Goal: Information Seeking & Learning: Compare options

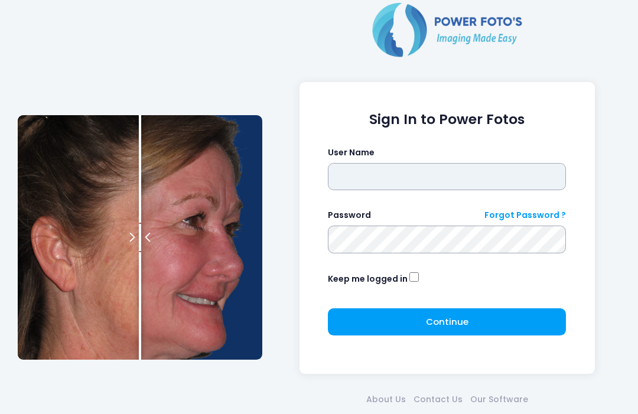
type input "**********"
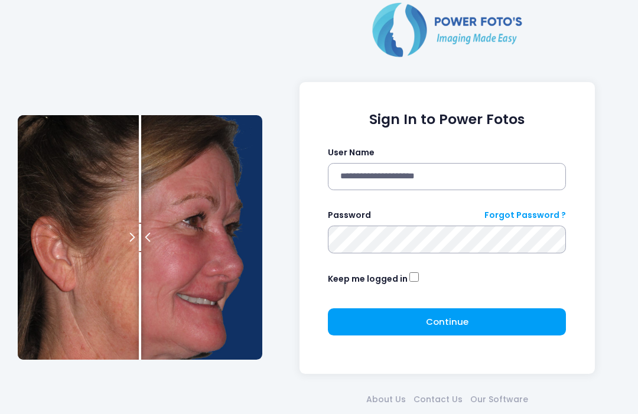
click button "submit" at bounding box center [0, 0] width 0 height 0
click at [458, 319] on span "Continue" at bounding box center [447, 321] width 43 height 12
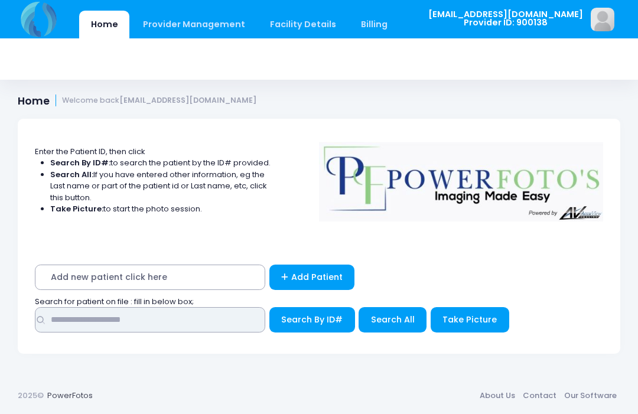
click at [205, 323] on input "text" at bounding box center [150, 319] width 230 height 25
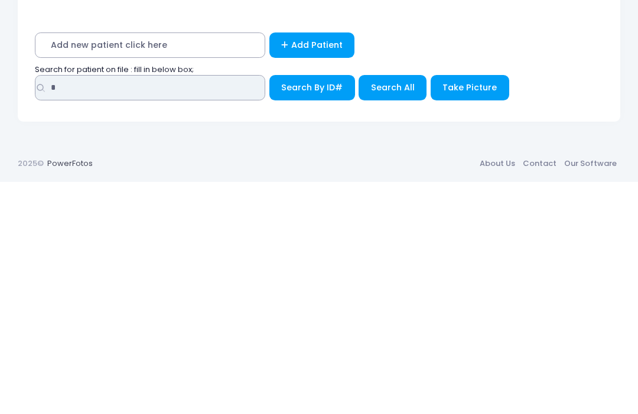
type input "*"
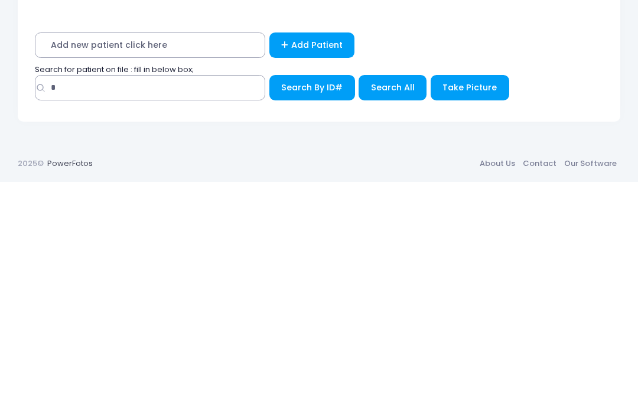
click at [393, 314] on span "Search All" at bounding box center [393, 320] width 44 height 12
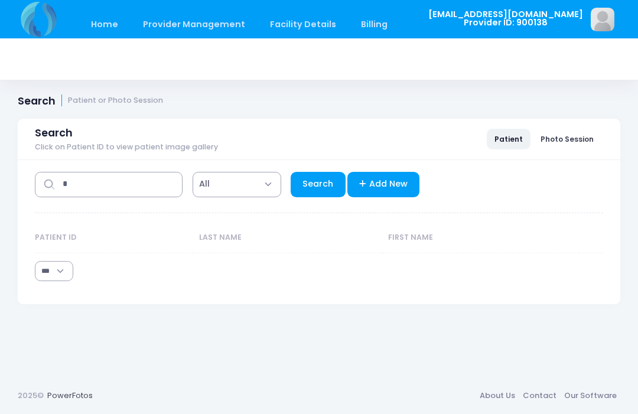
select select "***"
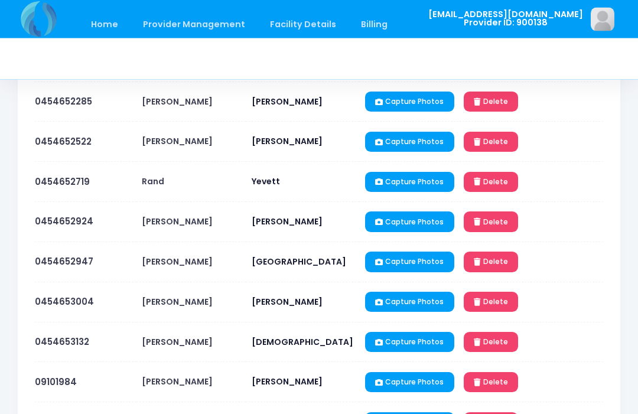
scroll to position [1133, 0]
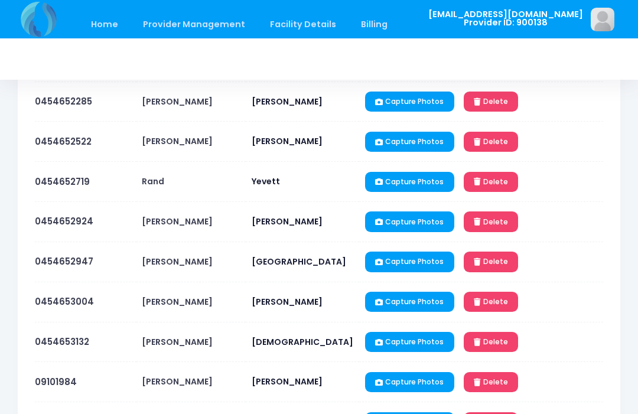
click at [58, 224] on link "0454652924" at bounding box center [64, 221] width 58 height 12
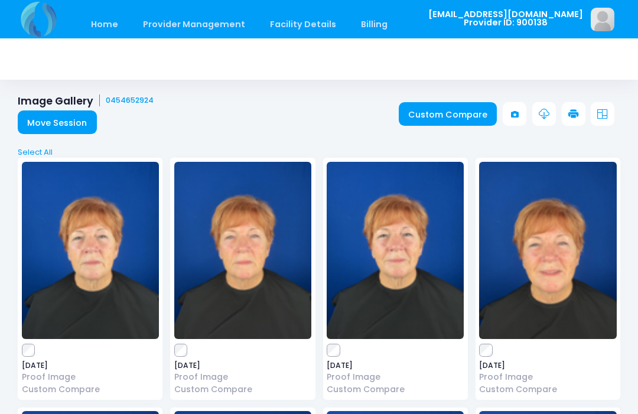
click at [439, 118] on link "Custom Compare" at bounding box center [448, 114] width 99 height 24
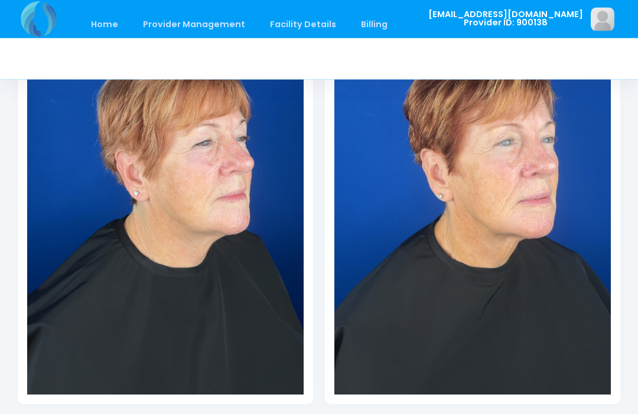
scroll to position [288, 0]
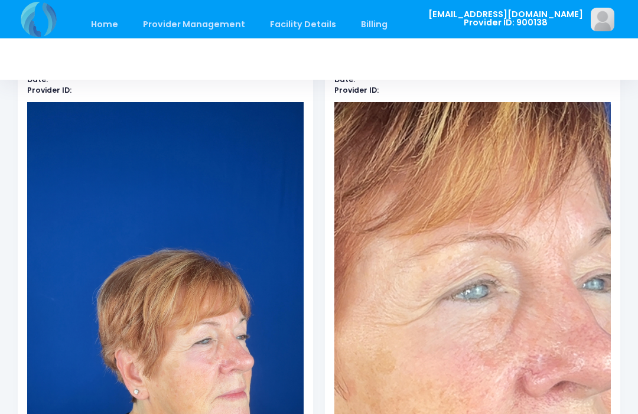
scroll to position [0, 0]
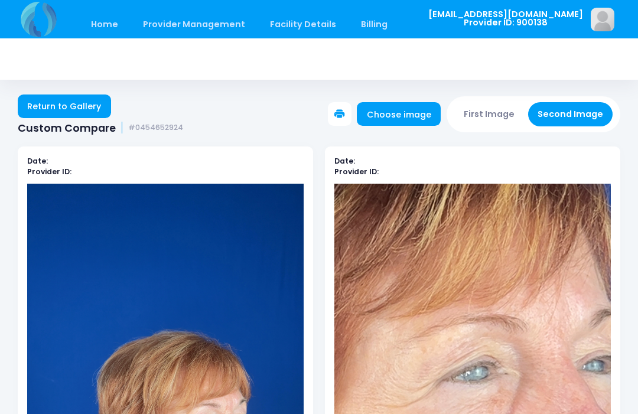
click at [491, 111] on button "First Image" at bounding box center [489, 114] width 70 height 24
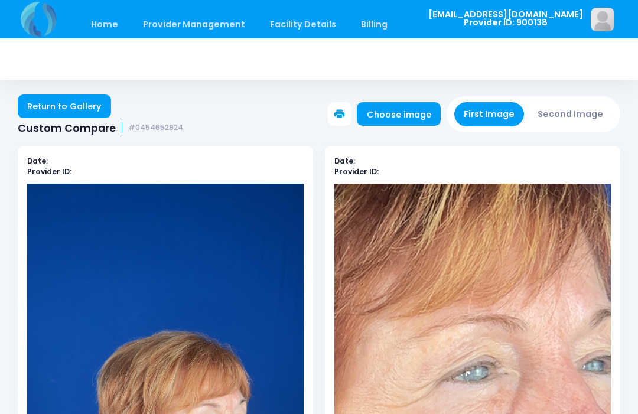
click at [404, 112] on link "Choose image" at bounding box center [399, 114] width 84 height 24
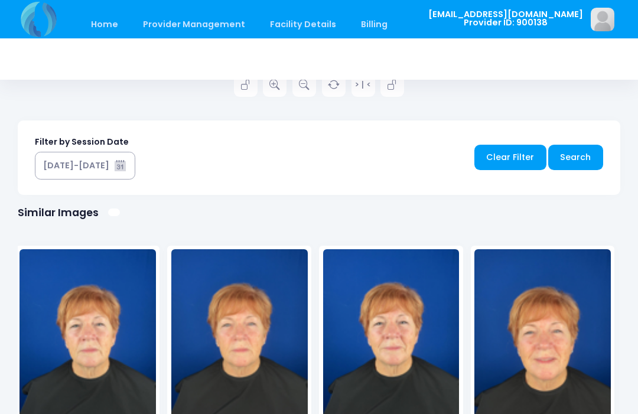
scroll to position [641, 0]
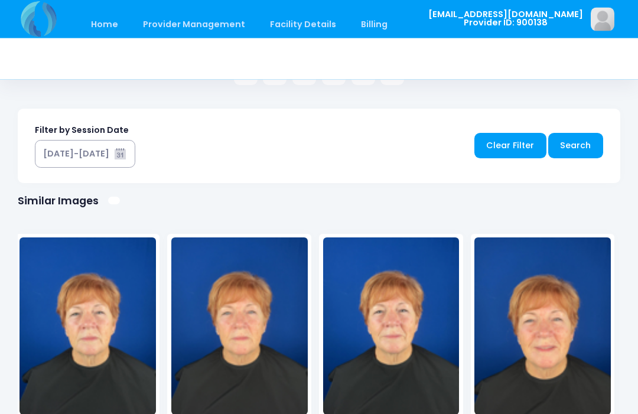
click at [242, 358] on img at bounding box center [239, 326] width 136 height 177
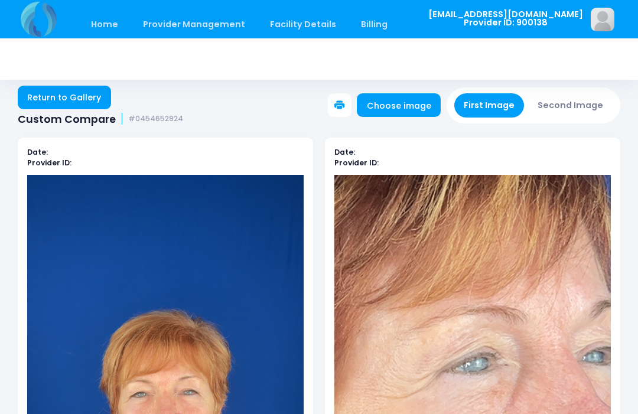
scroll to position [8, 0]
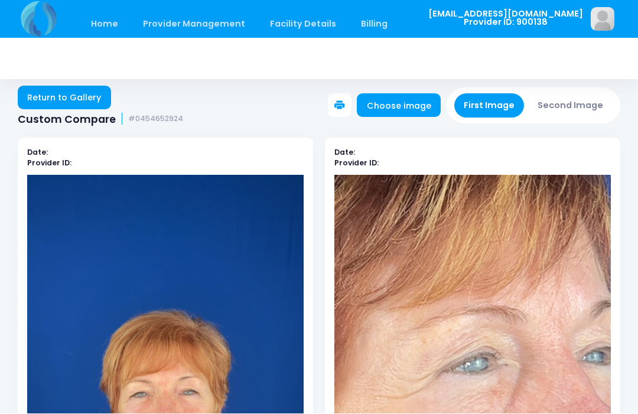
click at [573, 94] on button "Second Image" at bounding box center [570, 106] width 85 height 24
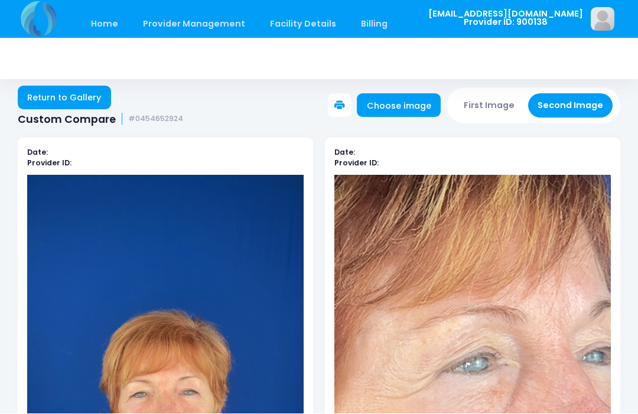
click at [420, 106] on link "Choose image" at bounding box center [399, 106] width 84 height 24
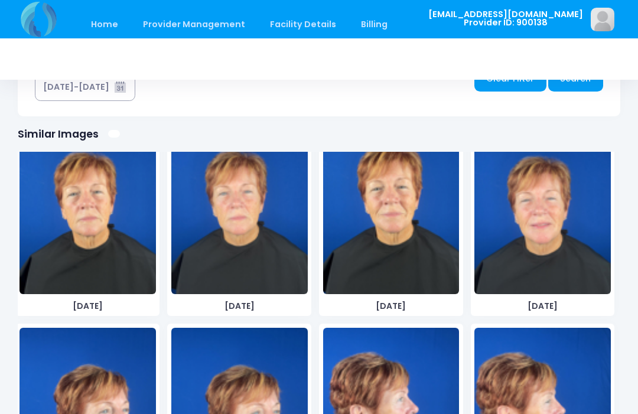
scroll to position [894, 0]
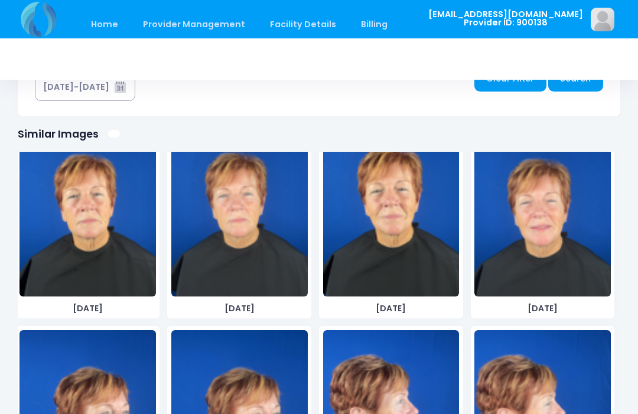
click at [243, 258] on img at bounding box center [239, 207] width 136 height 177
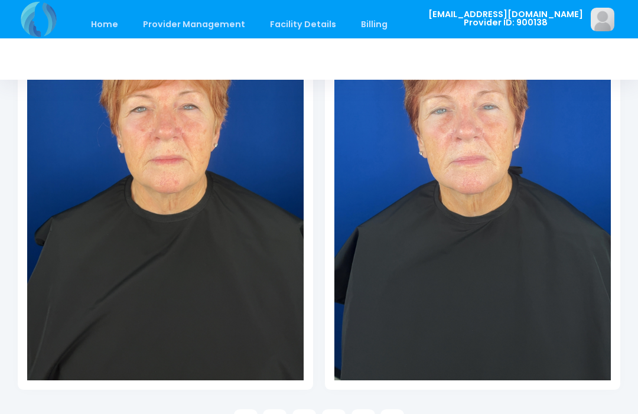
scroll to position [292, 0]
